Goal: Navigation & Orientation: Find specific page/section

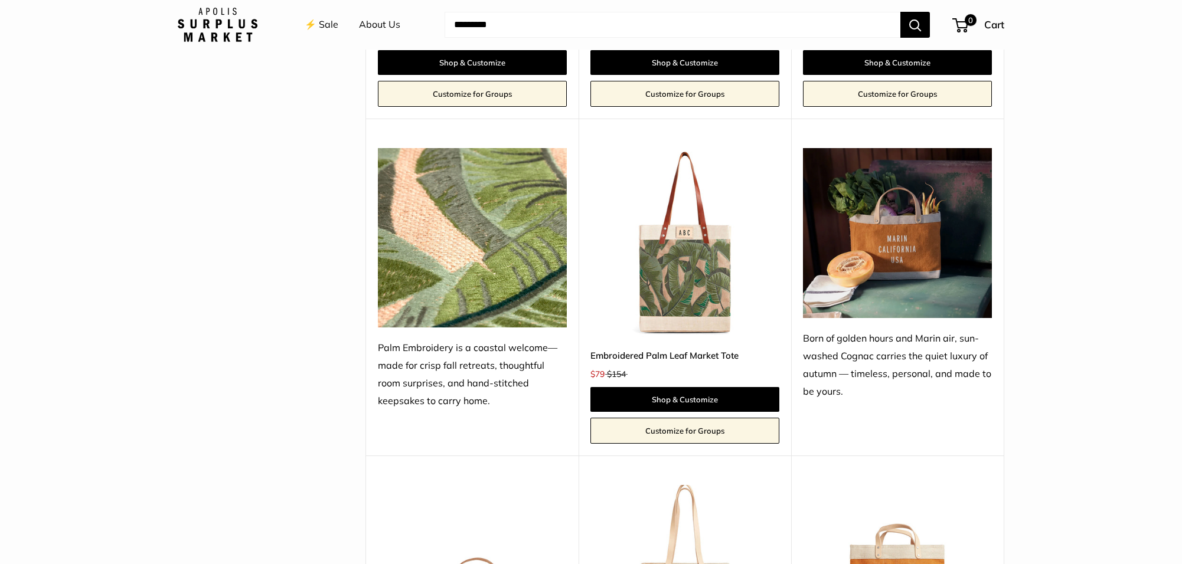
click at [200, 23] on img at bounding box center [218, 25] width 80 height 34
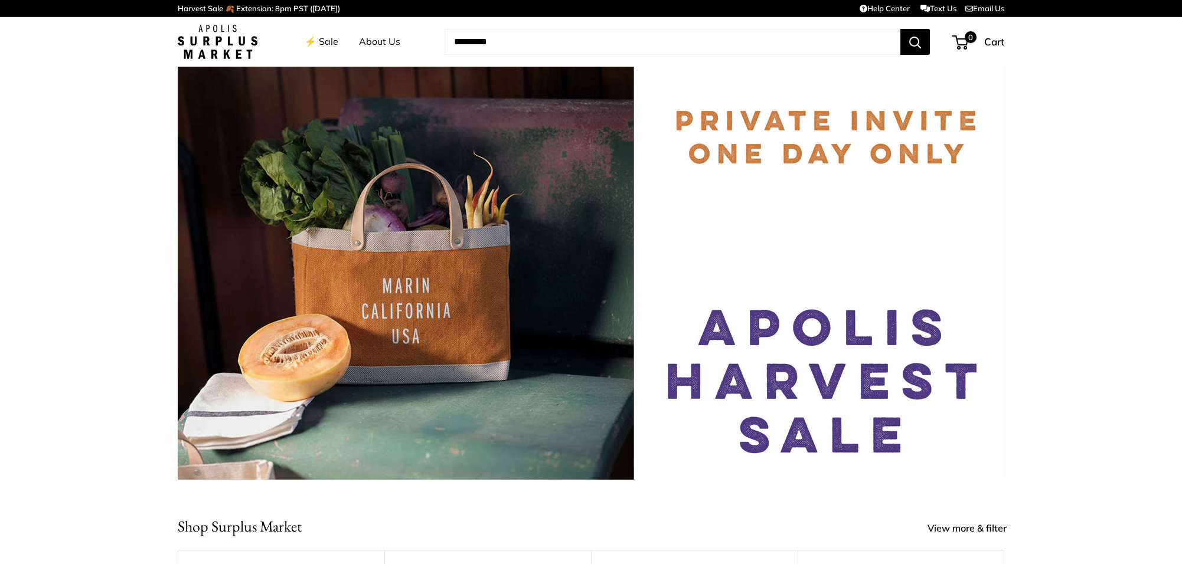
click at [314, 40] on link "⚡️ Sale" at bounding box center [322, 42] width 34 height 18
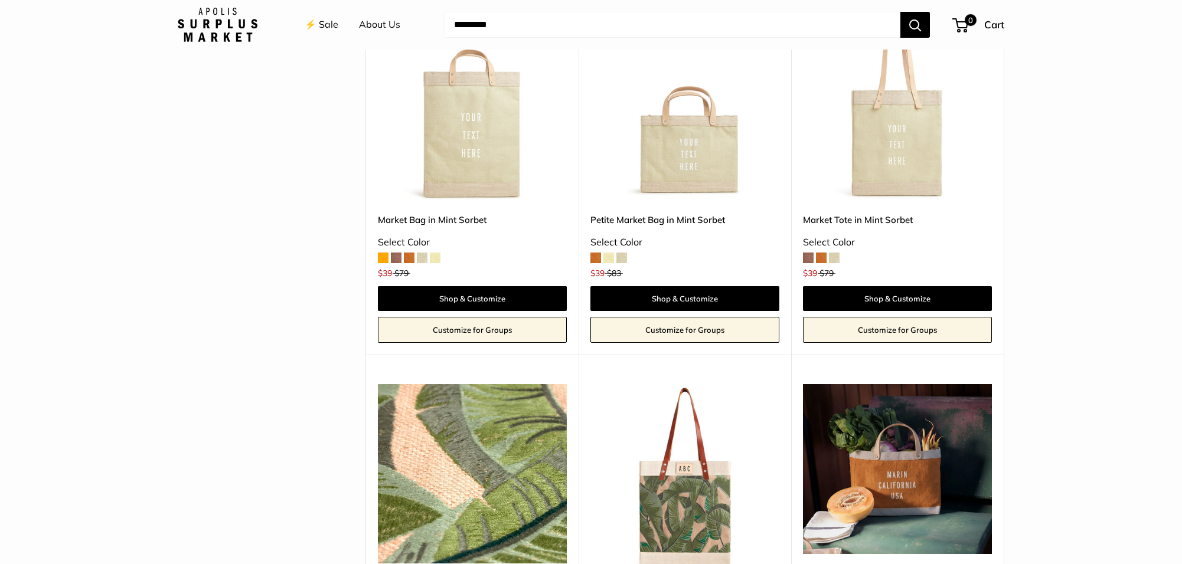
scroll to position [318, 0]
